Goal: Task Accomplishment & Management: Manage account settings

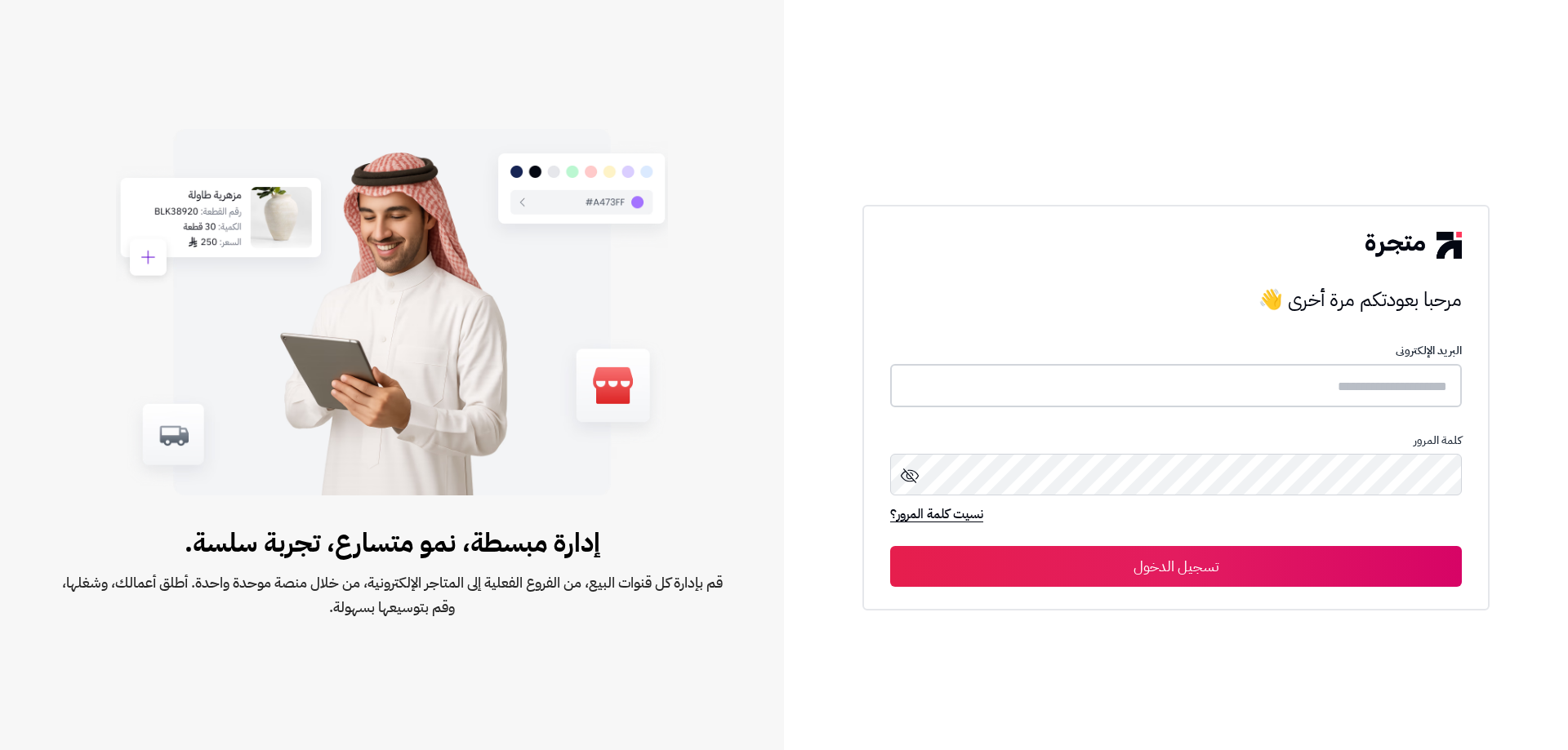
type input "*****"
click at [1138, 561] on button "تسجيل الدخول" at bounding box center [1176, 566] width 571 height 41
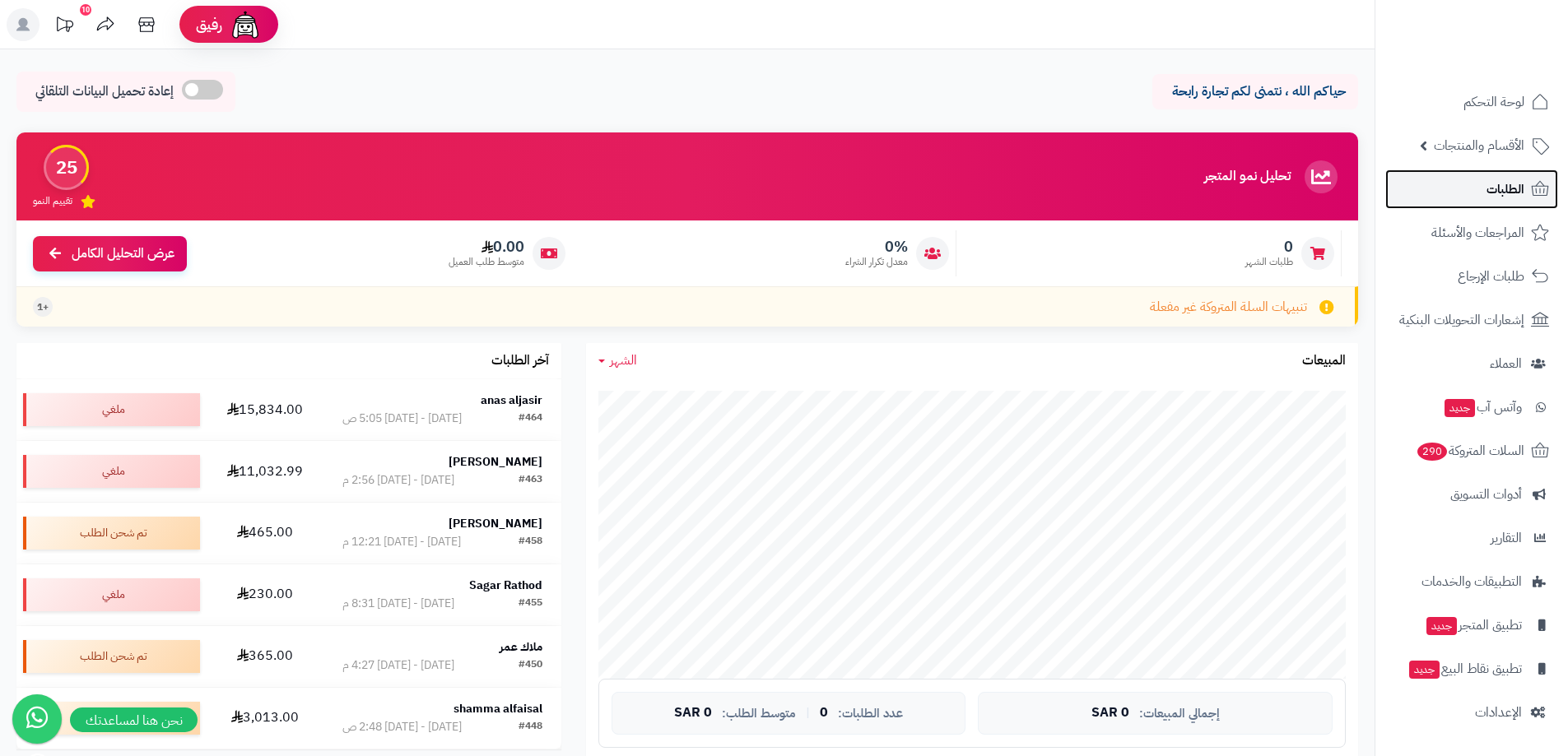
click at [1489, 192] on span "الطلبات" at bounding box center [1505, 190] width 38 height 23
